Goal: Navigation & Orientation: Find specific page/section

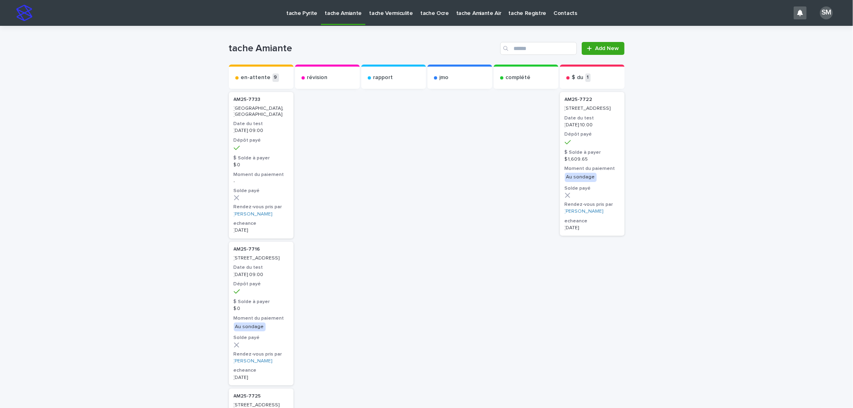
click at [286, 17] on link "tache Pyrite" at bounding box center [301, 12] width 38 height 25
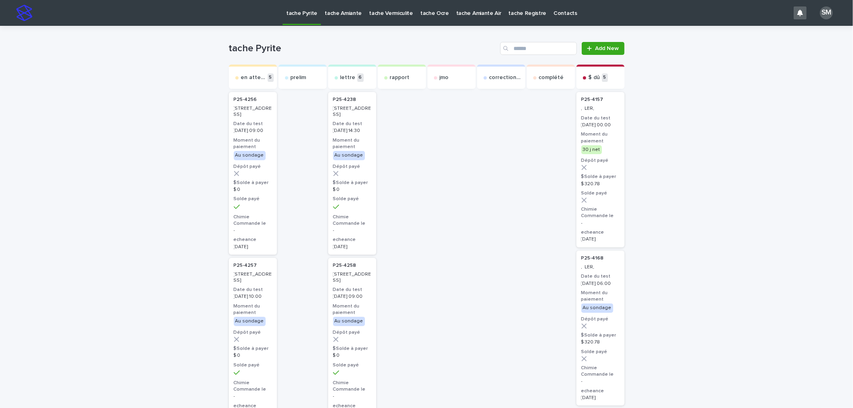
click at [348, 11] on p "tache Amiante" at bounding box center [342, 8] width 37 height 17
